Goal: Information Seeking & Learning: Learn about a topic

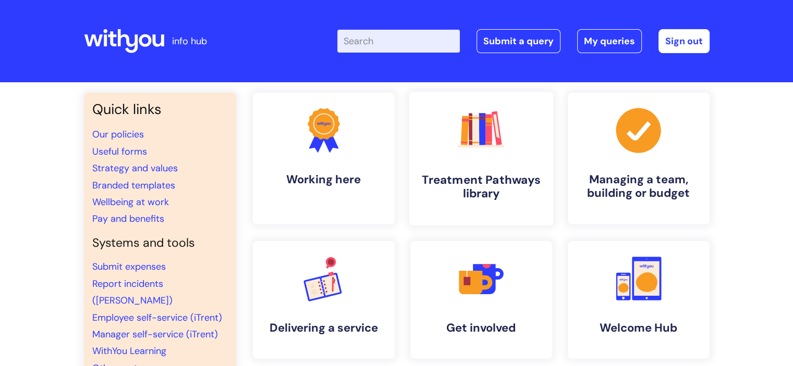
click at [477, 174] on h4 "Treatment Pathways library" at bounding box center [480, 187] width 127 height 28
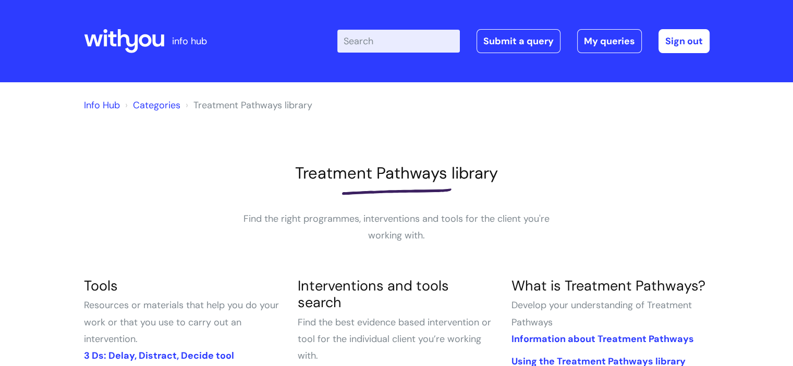
click at [383, 45] on input "Enter your search term here..." at bounding box center [398, 41] width 122 height 23
click at [401, 47] on input "journey pl" at bounding box center [398, 41] width 122 height 23
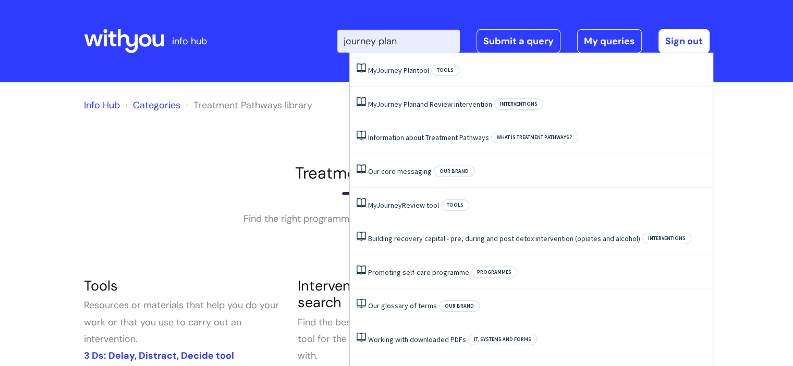
type input "journey plan"
click button "Search" at bounding box center [0, 0] width 0 height 0
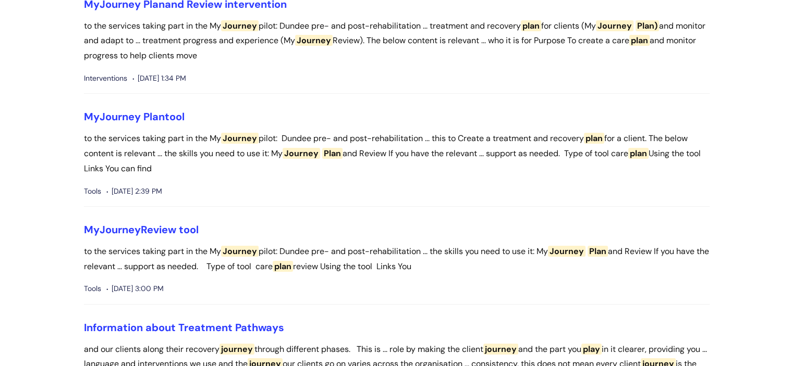
scroll to position [126, 0]
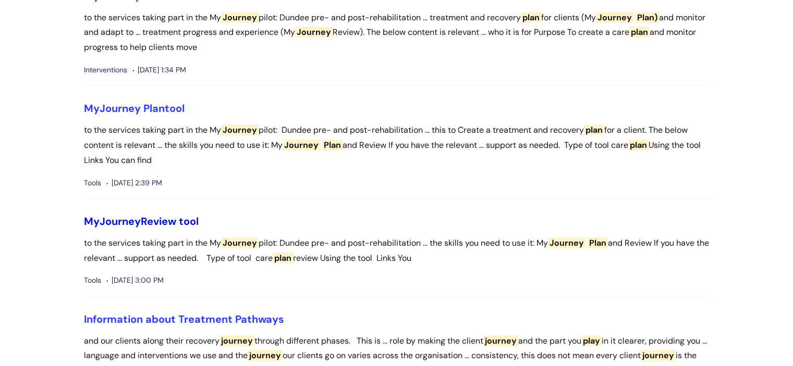
click at [152, 218] on link "My Journey Review tool" at bounding box center [141, 222] width 115 height 14
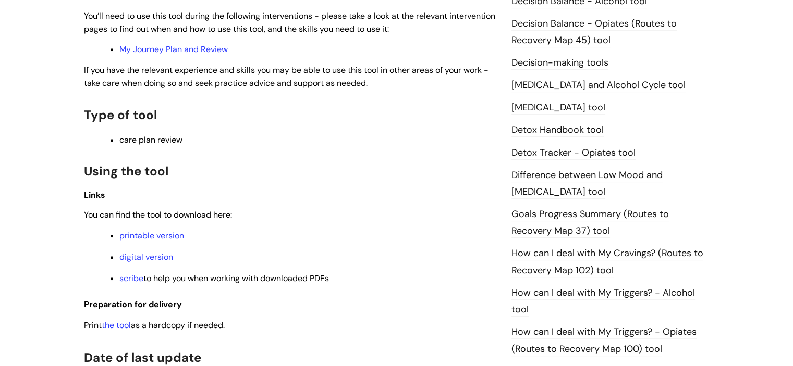
scroll to position [550, 0]
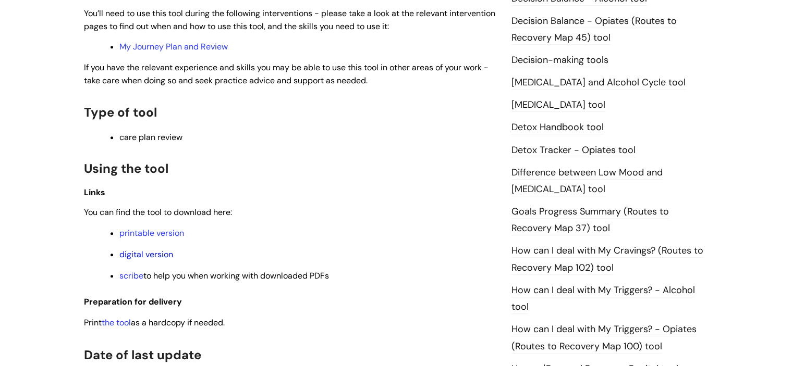
click at [141, 255] on link "digital version" at bounding box center [146, 254] width 54 height 11
